Goal: Task Accomplishment & Management: Manage account settings

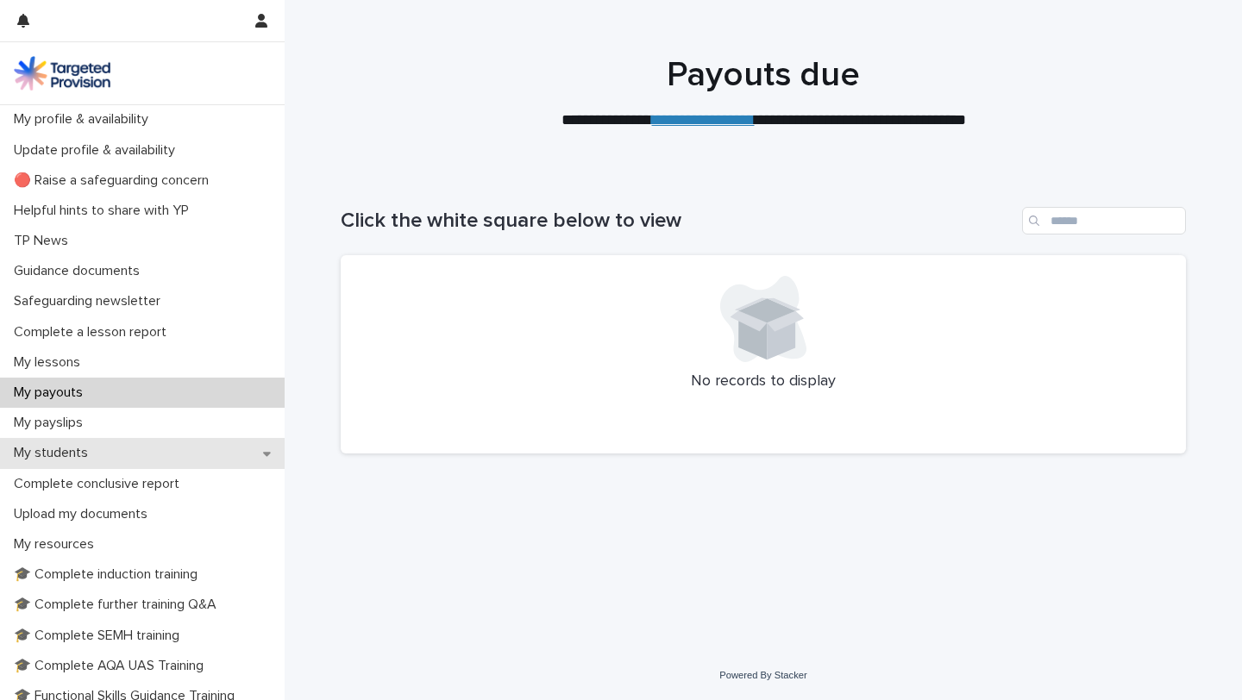
click at [82, 455] on p "My students" at bounding box center [54, 453] width 95 height 16
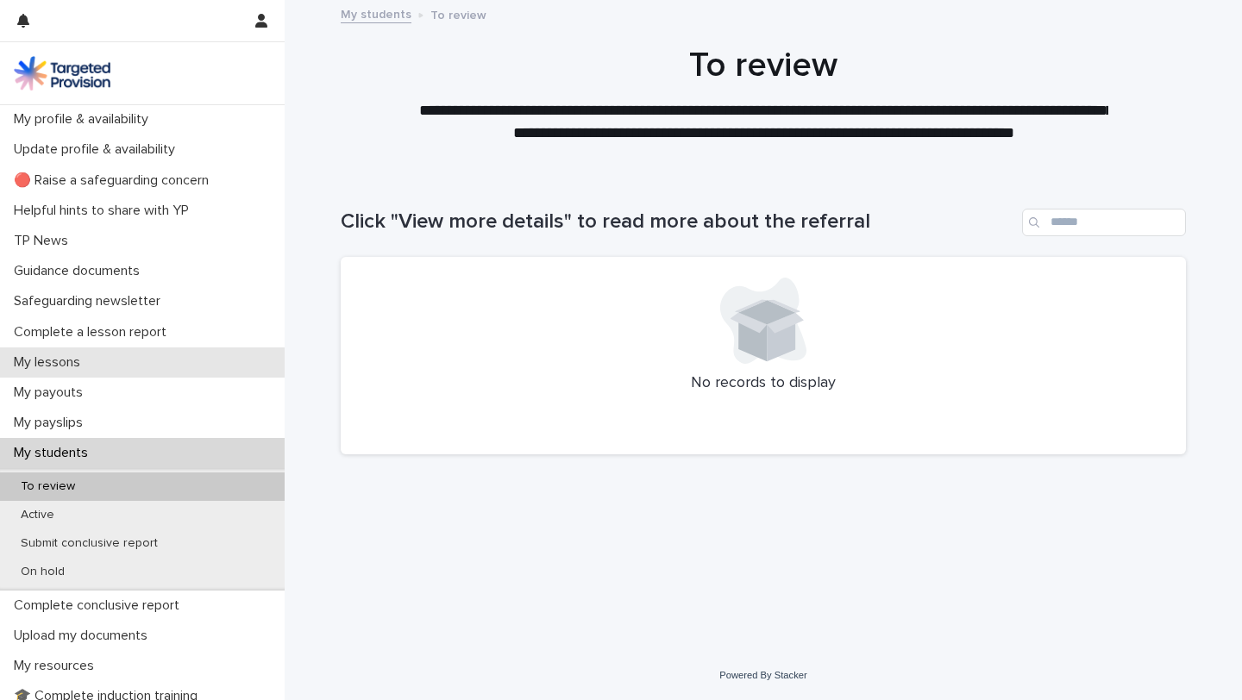
click at [58, 362] on p "My lessons" at bounding box center [50, 363] width 87 height 16
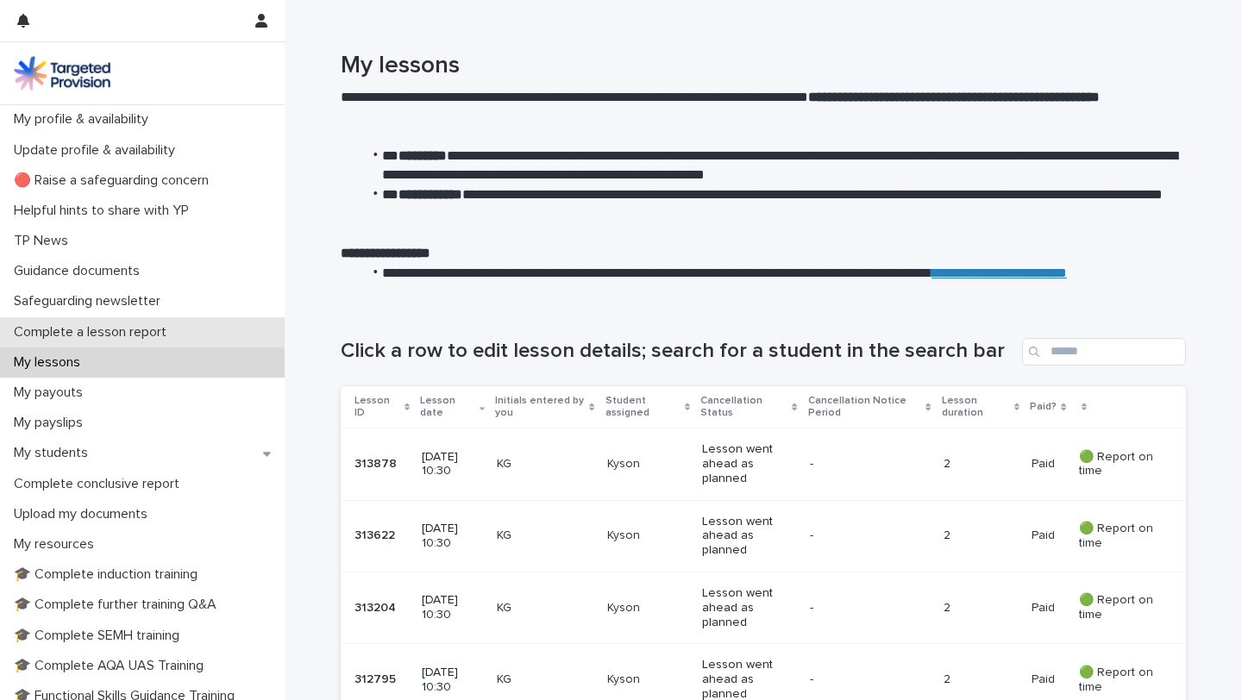
click at [69, 327] on p "Complete a lesson report" at bounding box center [93, 332] width 173 height 16
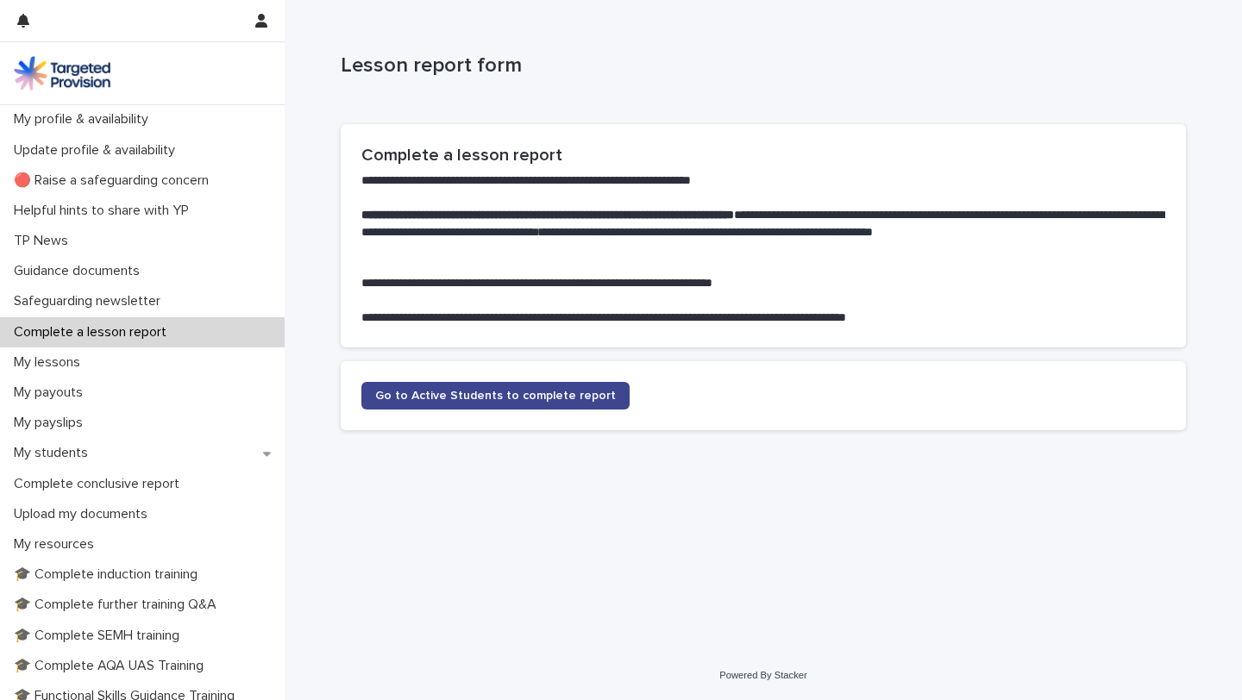
click at [404, 394] on span "Go to Active Students to complete report" at bounding box center [495, 396] width 241 height 12
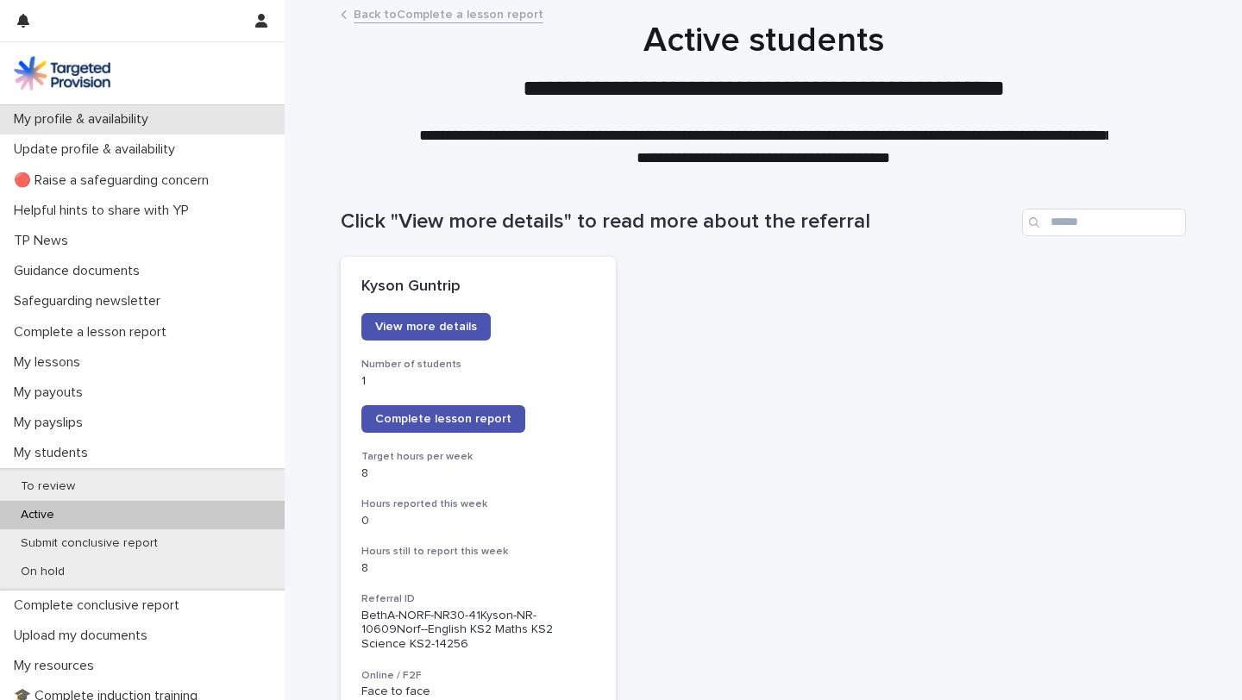
click at [127, 116] on p "My profile & availability" at bounding box center [84, 119] width 155 height 16
